Goal: Task Accomplishment & Management: Use online tool/utility

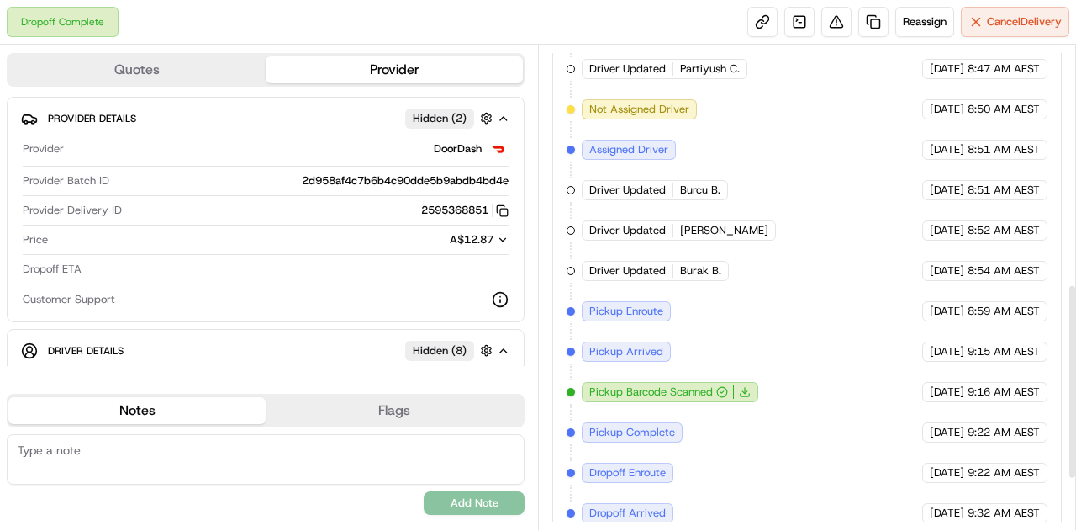
scroll to position [716, 0]
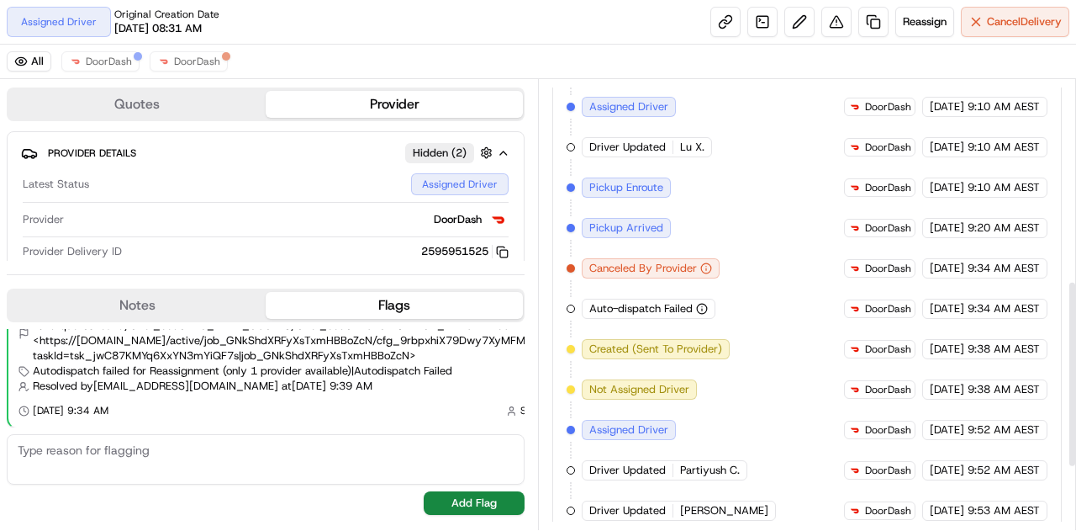
scroll to position [294, 0]
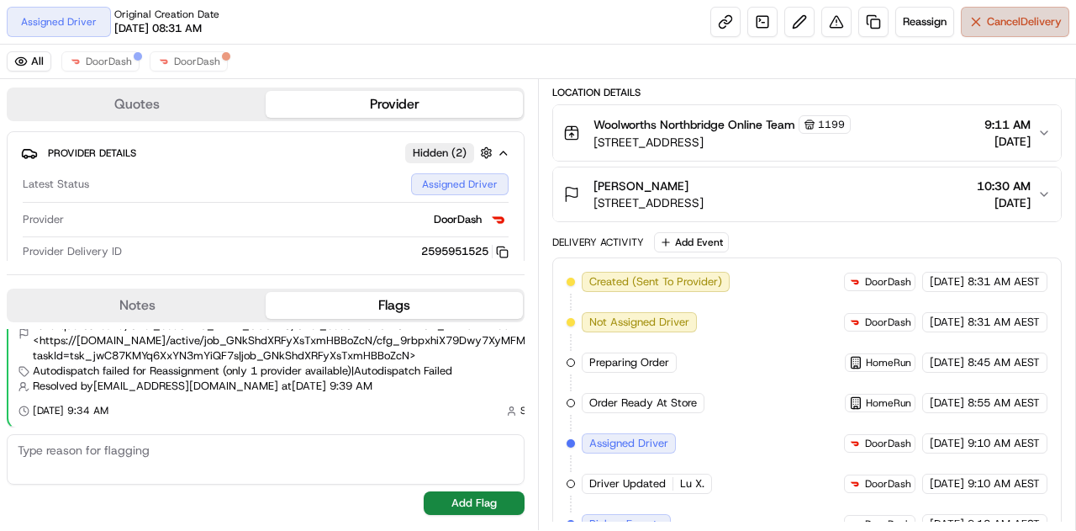
click at [1004, 9] on button "Cancel Delivery" at bounding box center [1015, 22] width 108 height 30
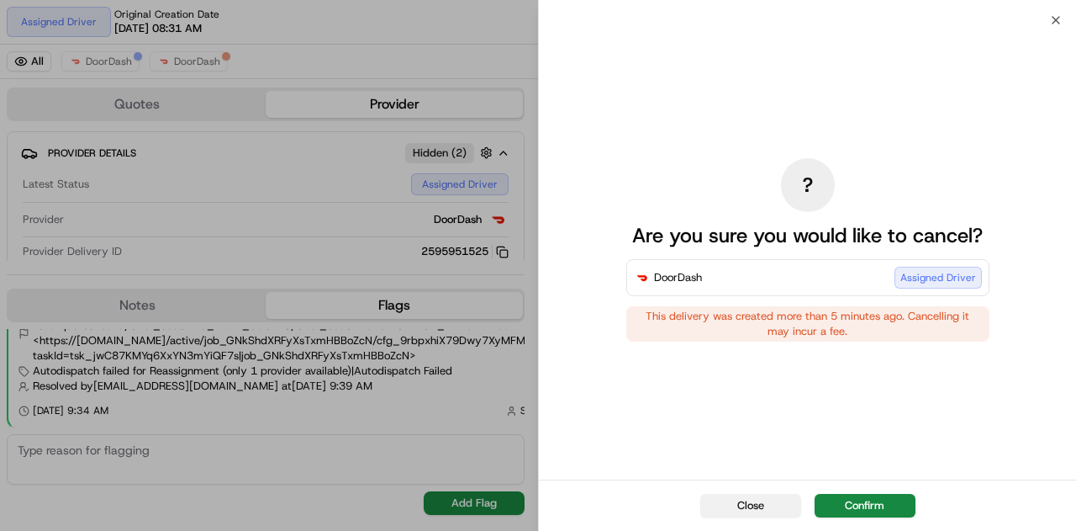
click at [773, 513] on button "Close" at bounding box center [751, 506] width 101 height 24
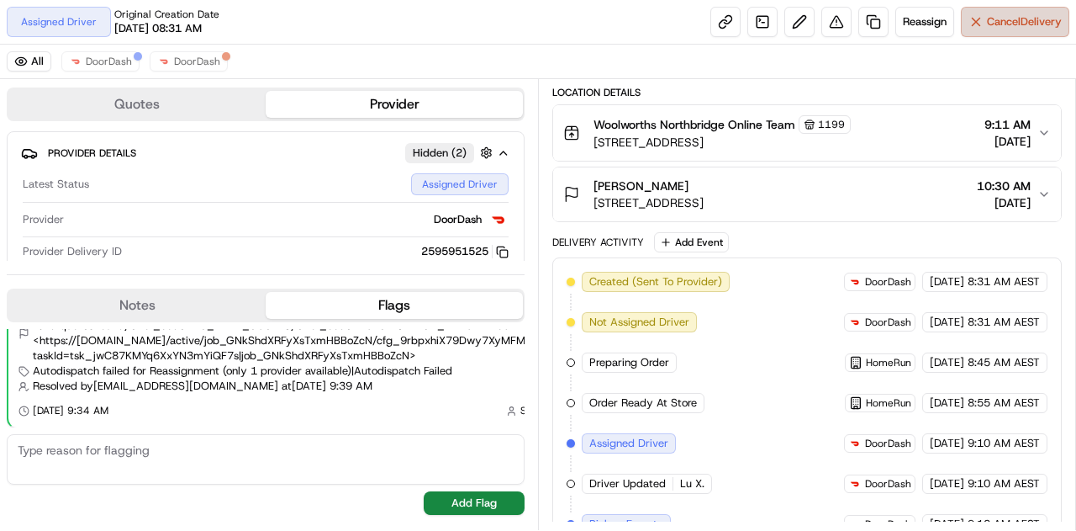
click at [982, 19] on button "Cancel Delivery" at bounding box center [1015, 22] width 108 height 30
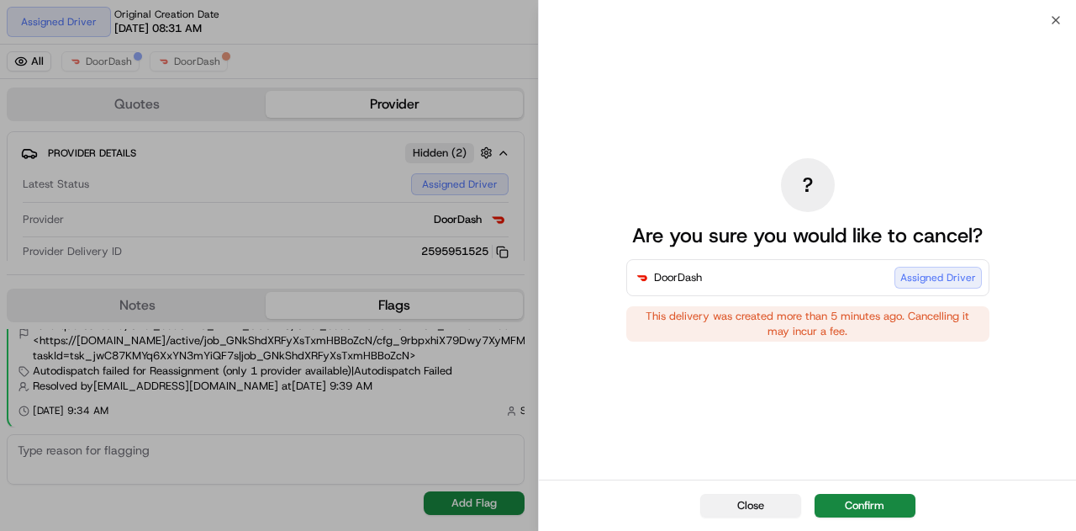
click at [748, 512] on button "Close" at bounding box center [751, 506] width 101 height 24
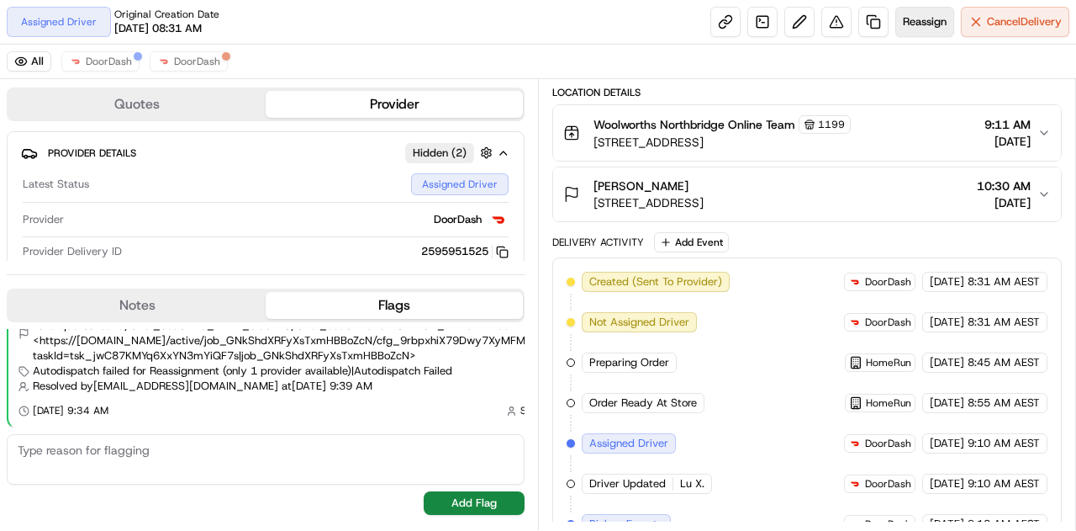
click at [907, 18] on span "Reassign" at bounding box center [925, 21] width 44 height 15
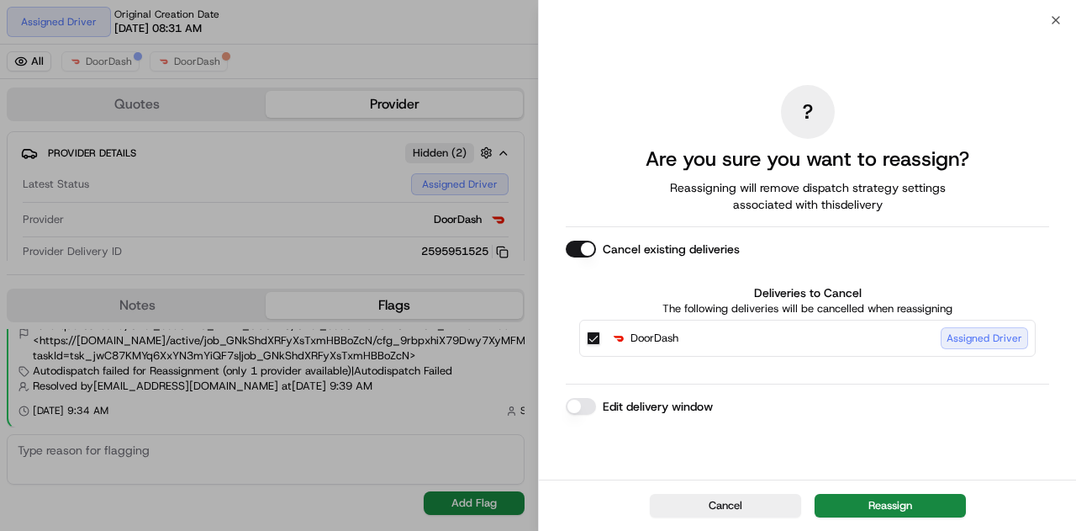
click at [572, 407] on button "Edit delivery window" at bounding box center [581, 406] width 30 height 17
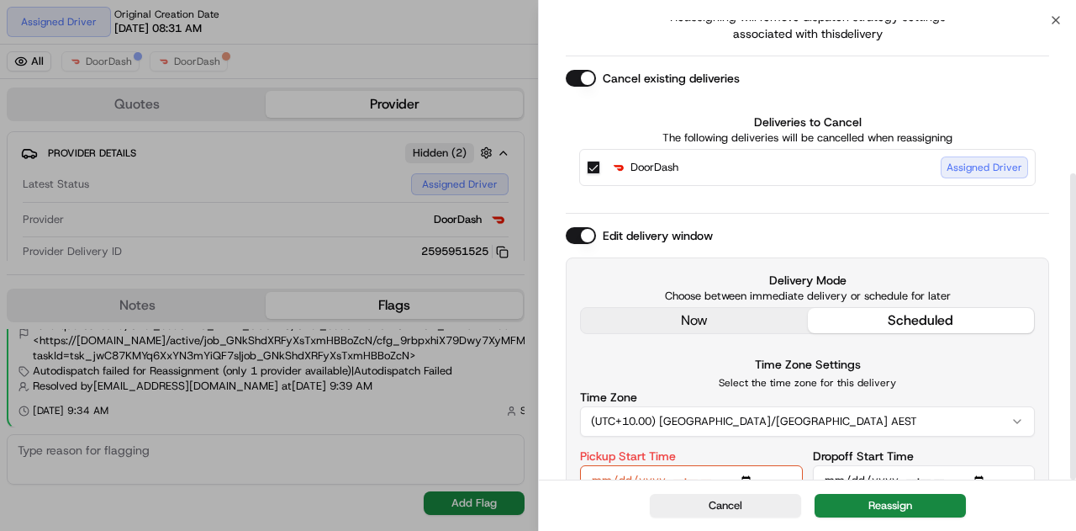
scroll to position [232, 0]
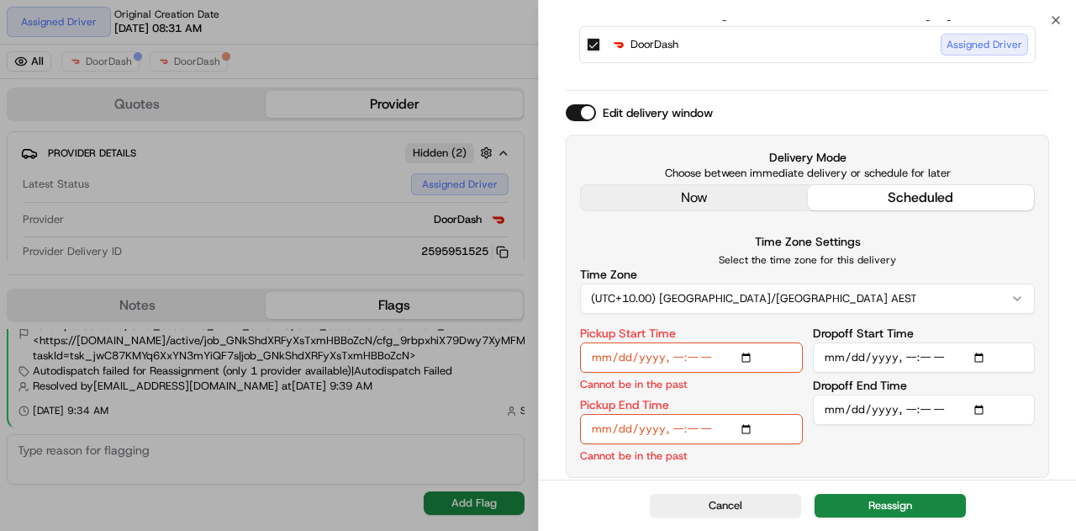
click at [755, 347] on input "Pickup Start Time" at bounding box center [691, 357] width 223 height 30
click at [753, 362] on input "Pickup Start Time" at bounding box center [691, 357] width 223 height 30
type input "2025-08-22T10:30"
click at [937, 243] on div "Time Zone Settings Select the time zone for this delivery Time Zone (UTC+10.00)…" at bounding box center [807, 272] width 455 height 82
click at [745, 509] on button "Cancel" at bounding box center [725, 506] width 151 height 24
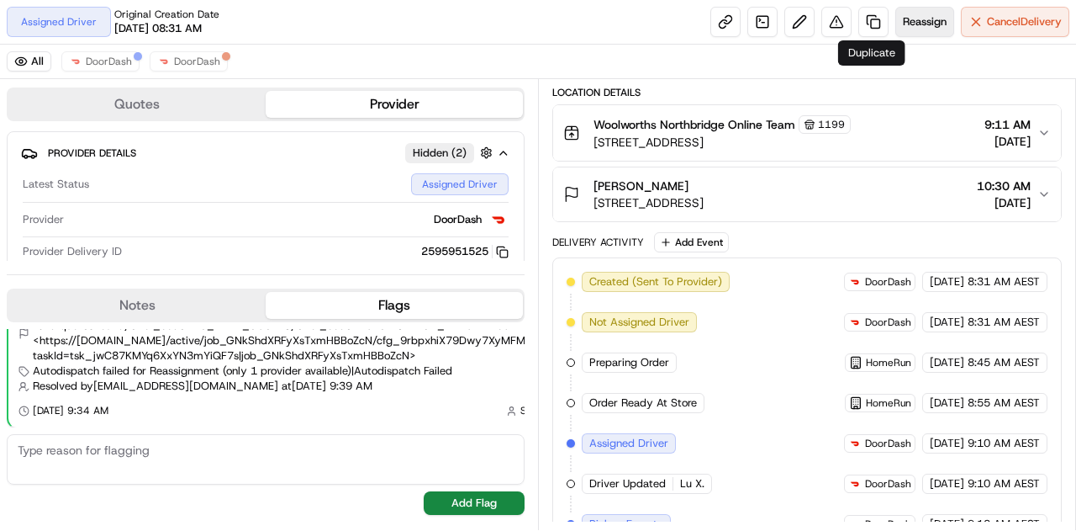
click at [897, 24] on button "Reassign" at bounding box center [925, 22] width 59 height 30
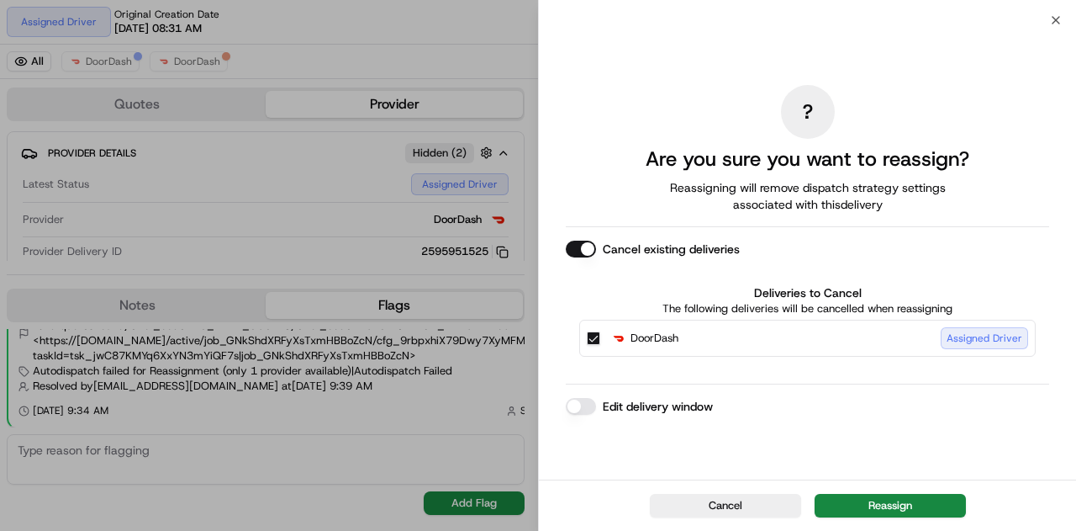
click at [584, 410] on button "Edit delivery window" at bounding box center [581, 406] width 30 height 17
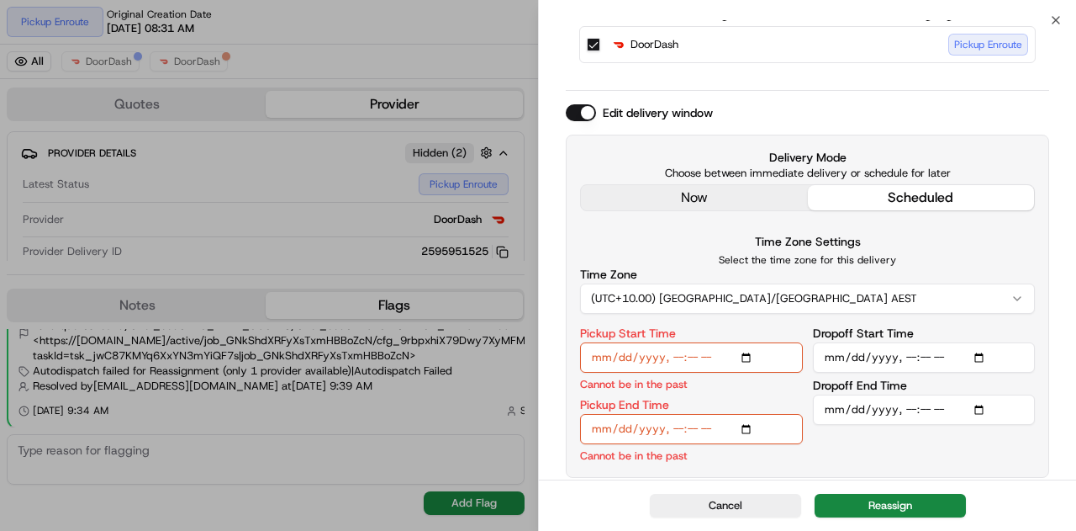
click at [746, 357] on input "Pickup Start Time" at bounding box center [691, 357] width 223 height 30
type input "2025-08-22T10:29"
click at [748, 428] on input "Pickup End Time" at bounding box center [691, 429] width 223 height 30
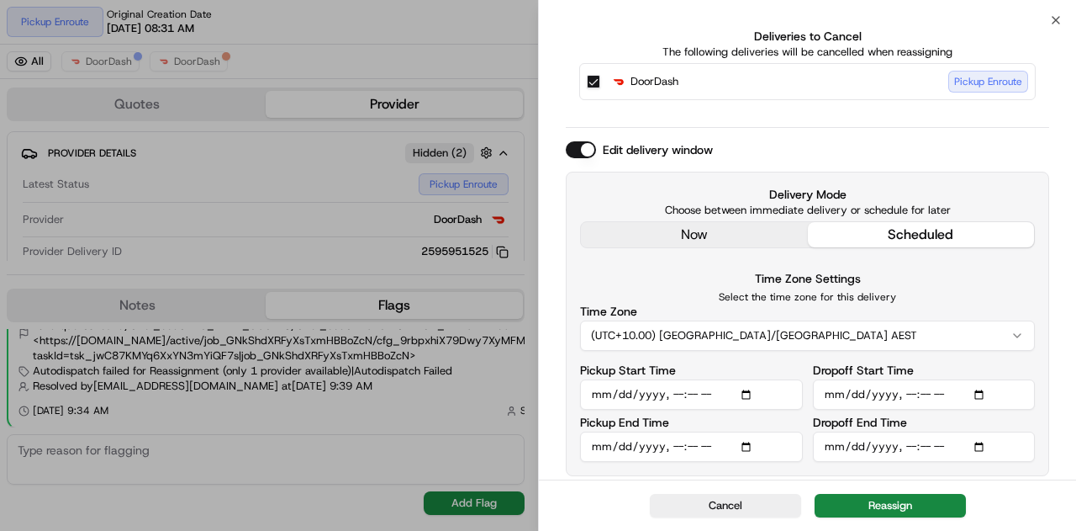
scroll to position [193, 0]
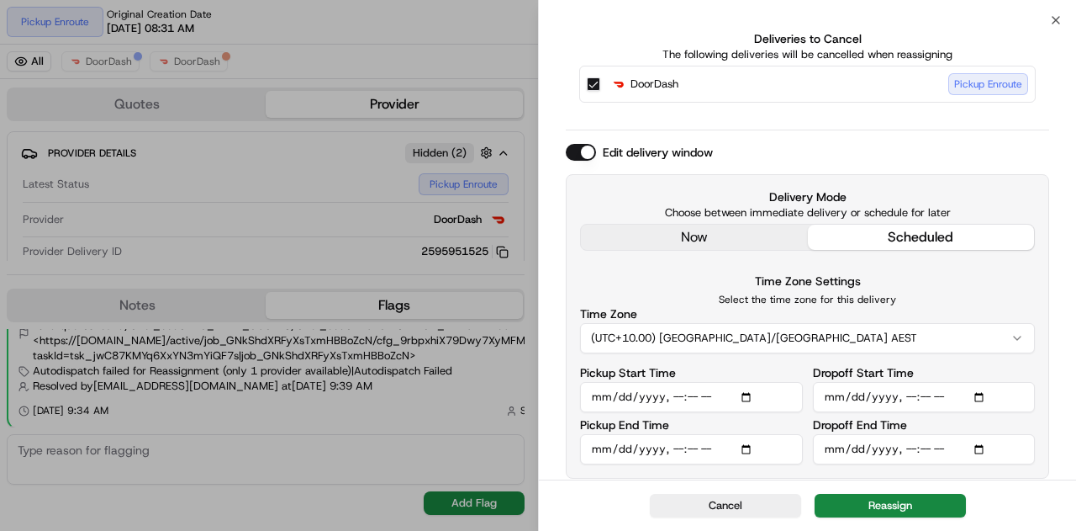
type input "2025-08-22T10:40"
click at [1010, 301] on p "Select the time zone for this delivery" at bounding box center [807, 299] width 455 height 13
click at [981, 397] on input "Dropoff Start Time" at bounding box center [924, 397] width 223 height 30
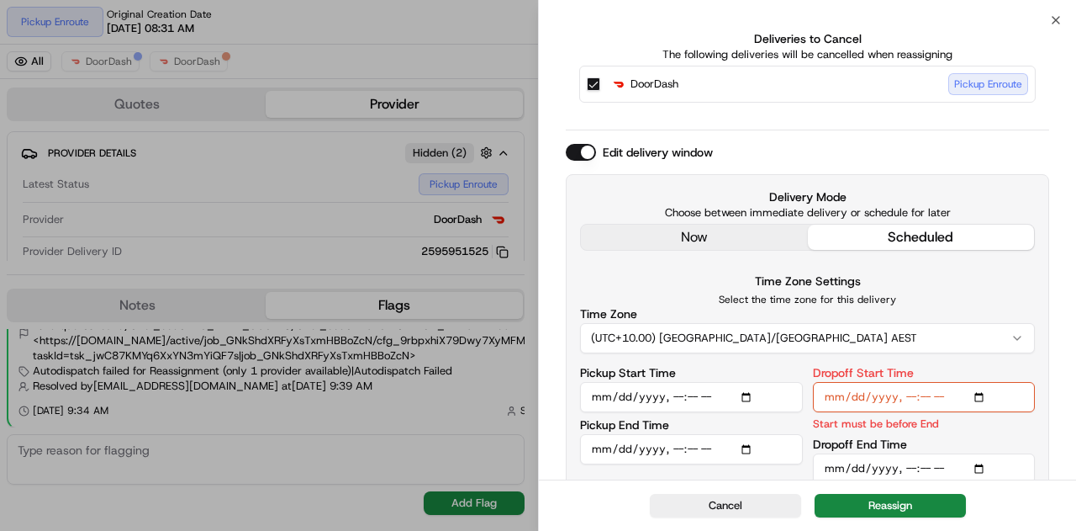
type input "2025-08-22T10:50"
click at [1045, 276] on div "Delivery Mode Choose between immediate delivery or schedule for later now sched…" at bounding box center [808, 336] width 484 height 324
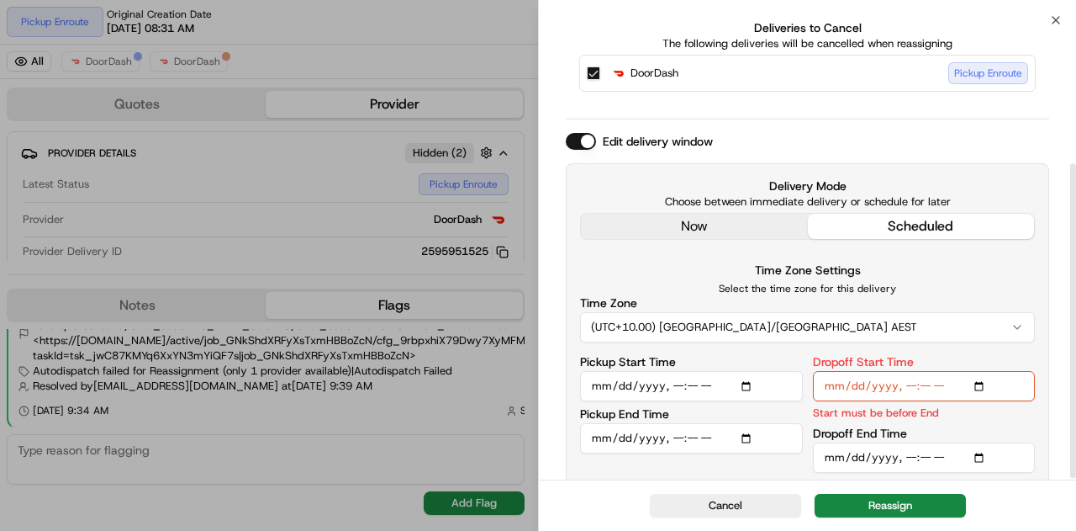
scroll to position [212, 0]
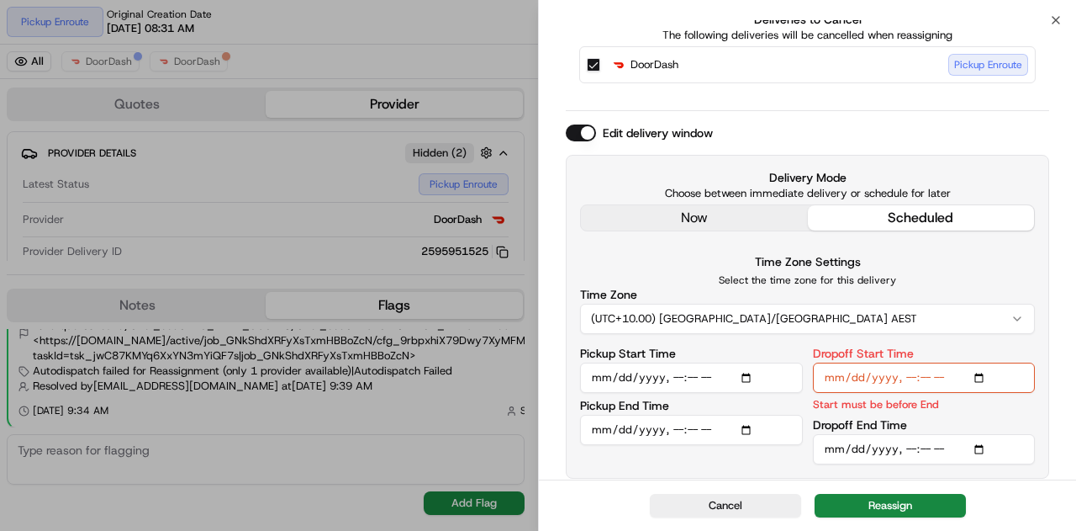
click at [981, 445] on input "Dropoff End Time" at bounding box center [924, 449] width 223 height 30
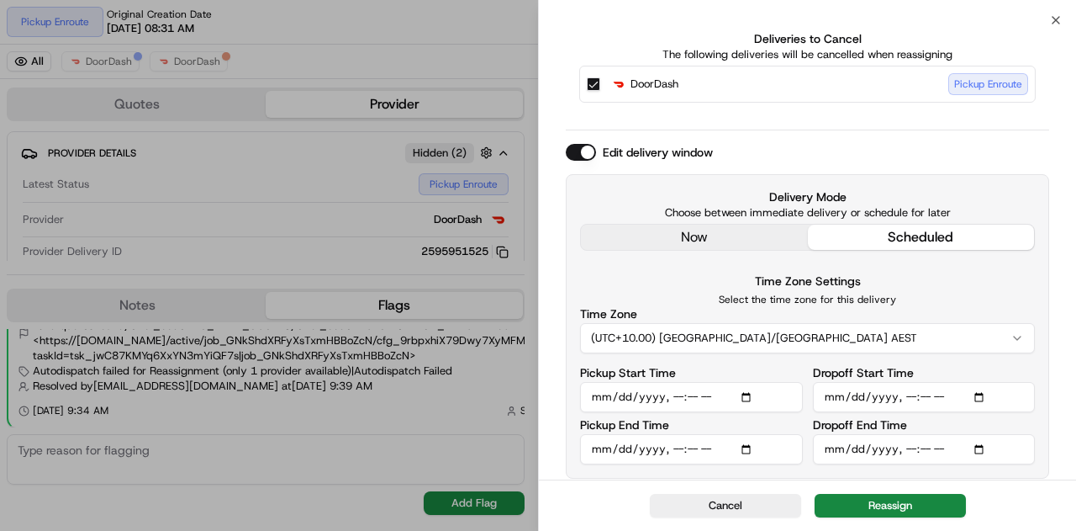
type input "2025-08-22T11:00"
click at [990, 138] on div "? Are you sure you want to reassign? Reassigning will remove dispatch strategy …" at bounding box center [808, 155] width 484 height 648
click at [748, 394] on input "Pickup Start Time" at bounding box center [691, 397] width 223 height 30
type input "2025-08-22T10:30"
click at [999, 171] on div "Edit delivery window Delivery Mode Choose between immediate delivery or schedul…" at bounding box center [808, 311] width 484 height 335
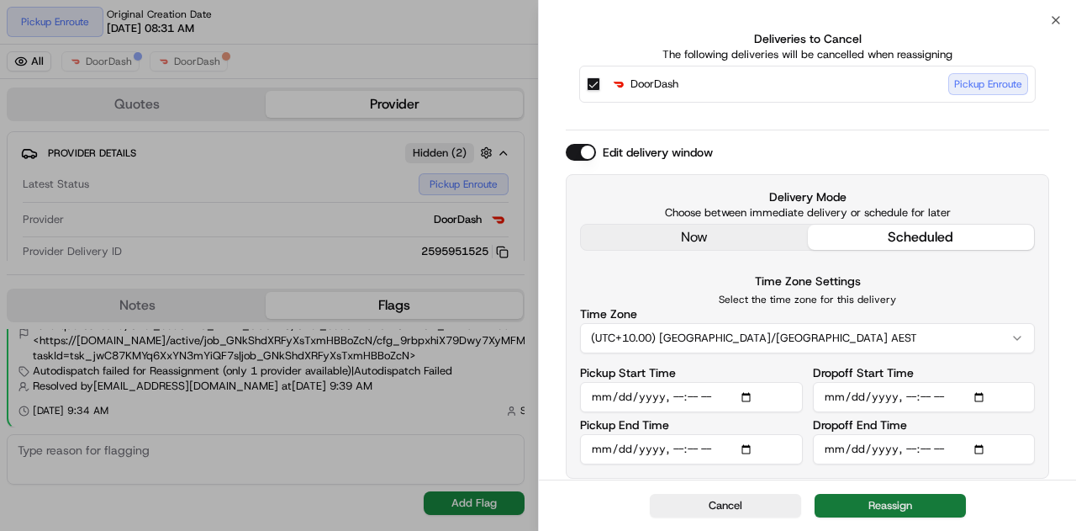
click at [910, 502] on button "Reassign" at bounding box center [890, 506] width 151 height 24
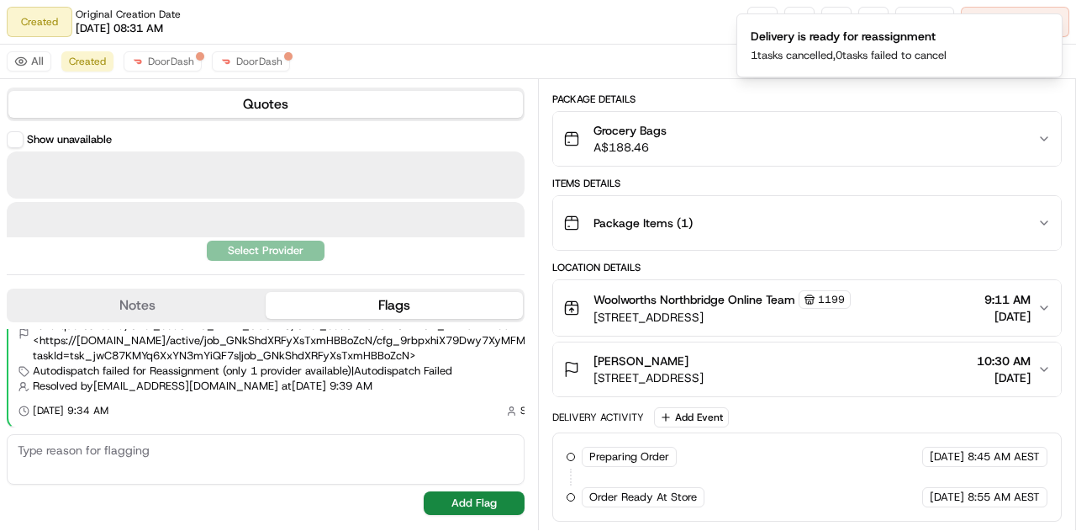
scroll to position [113, 0]
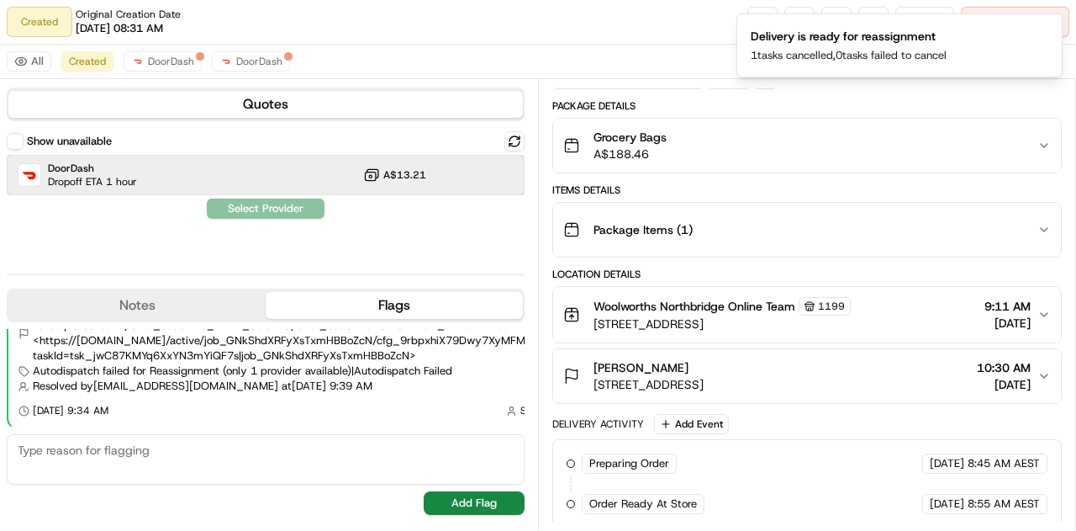
click at [177, 174] on div "DoorDash Dropoff ETA 1 hour A$13.21" at bounding box center [266, 175] width 518 height 40
click at [261, 211] on button "Assign Provider" at bounding box center [265, 208] width 119 height 20
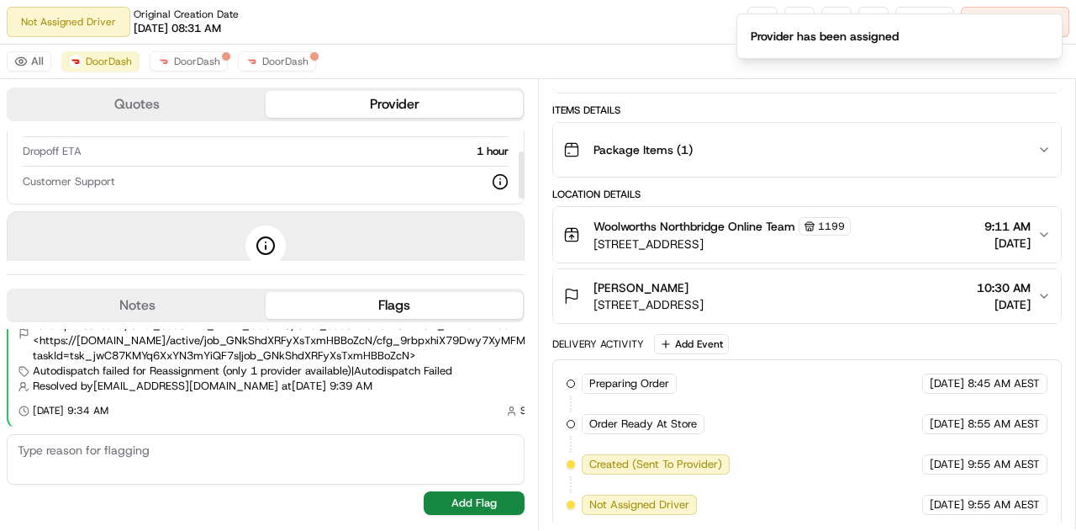
scroll to position [230, 0]
